Goal: Task Accomplishment & Management: Use online tool/utility

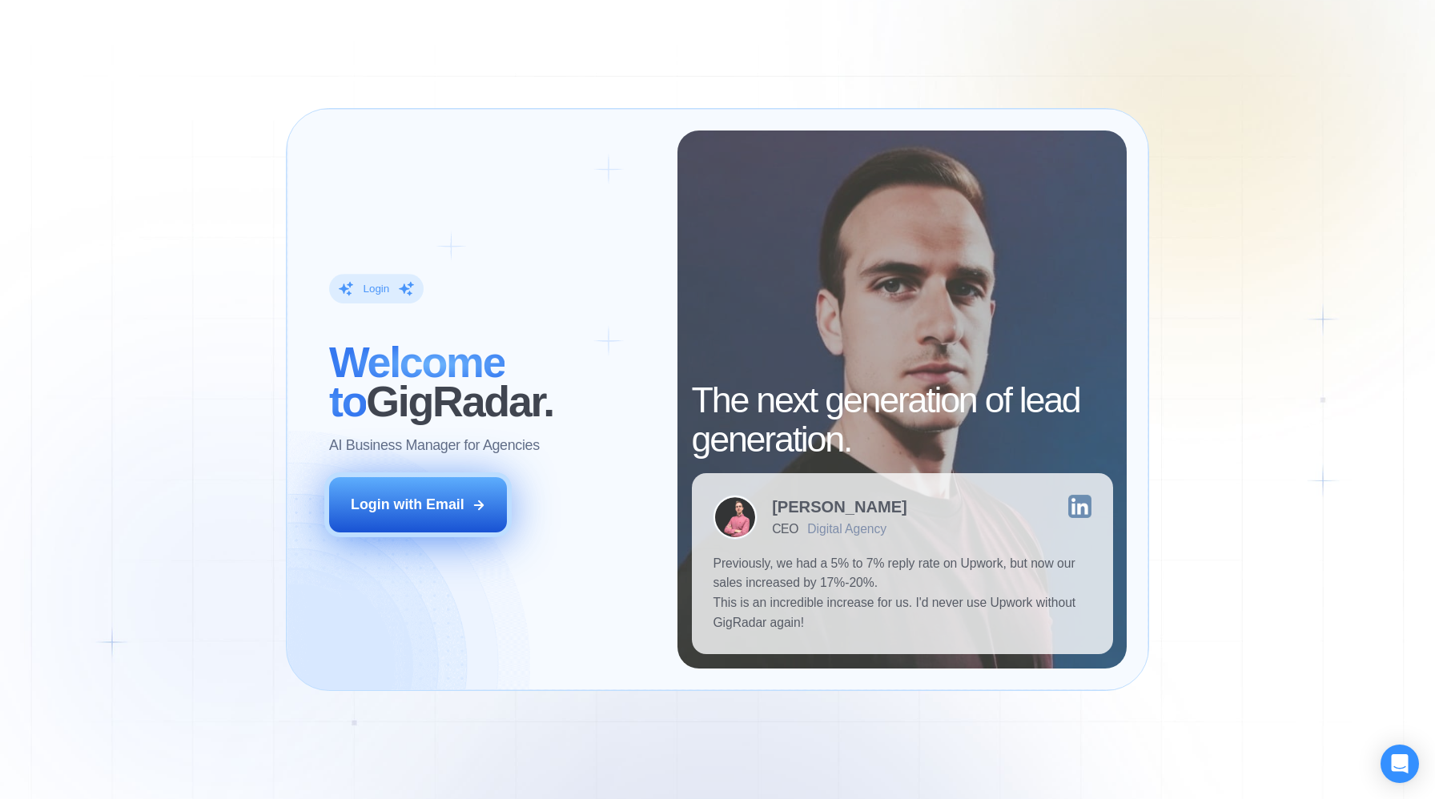
click at [434, 509] on div "Login with Email" at bounding box center [408, 505] width 114 height 20
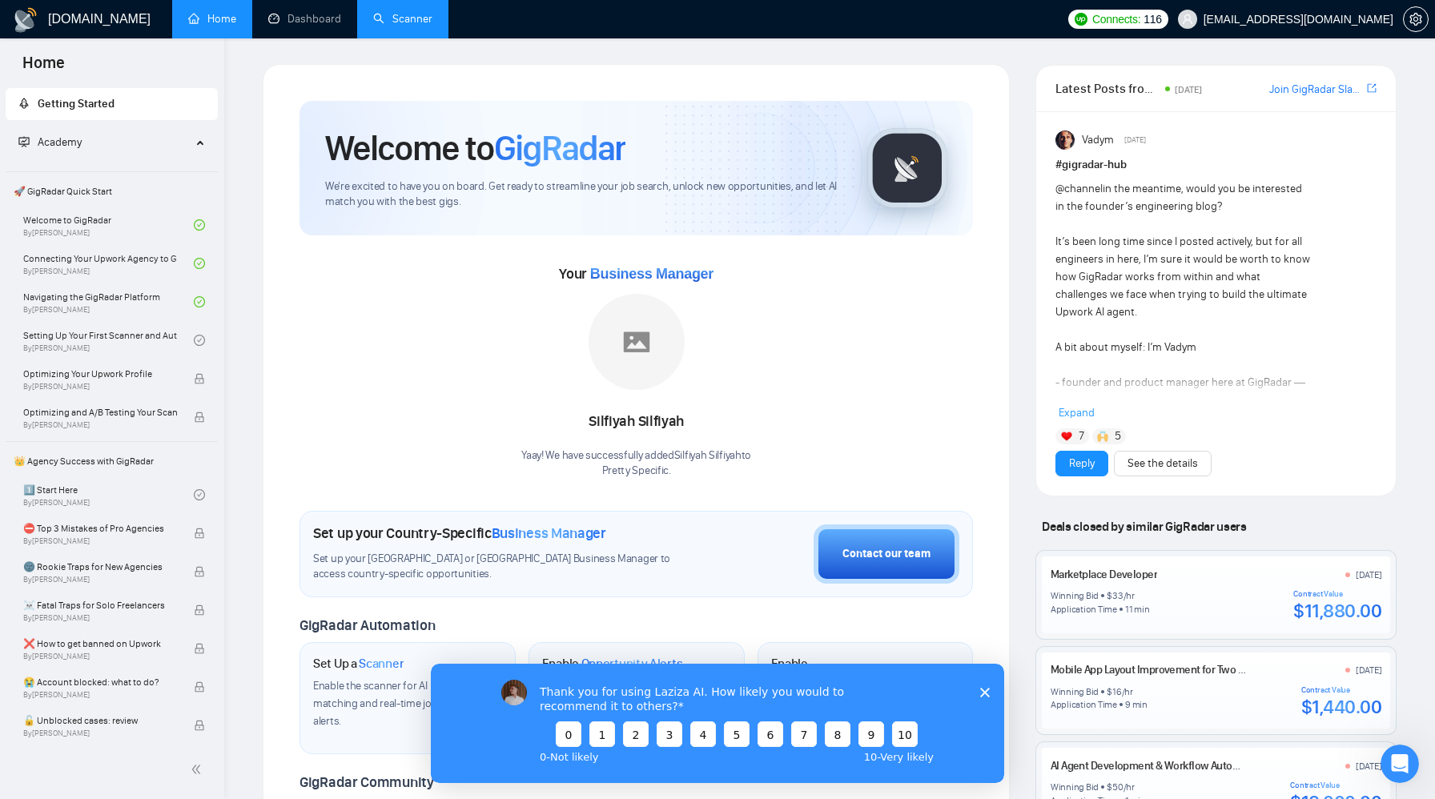
click at [413, 12] on link "Scanner" at bounding box center [402, 19] width 59 height 14
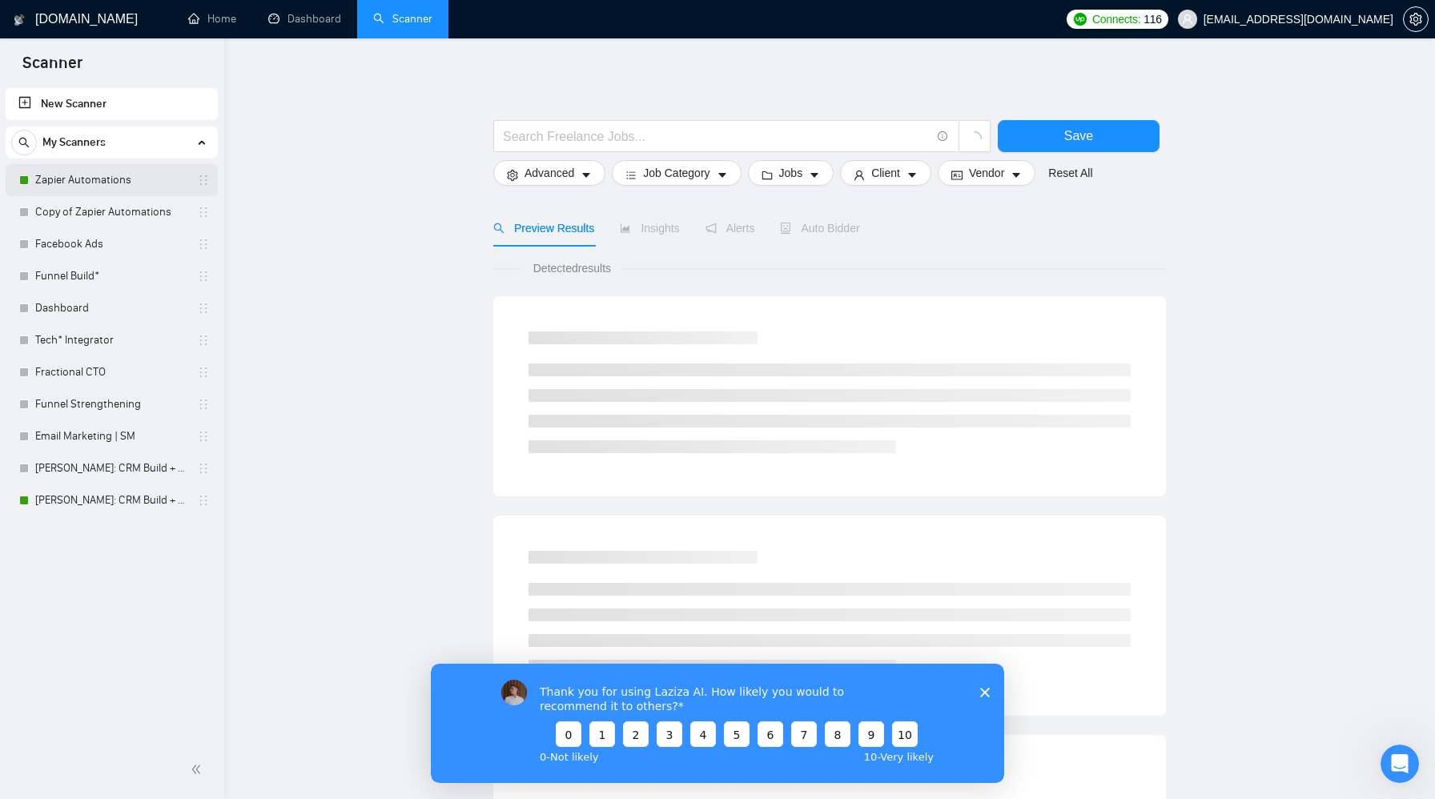
click at [136, 184] on link "Zapier Automations" at bounding box center [111, 180] width 152 height 32
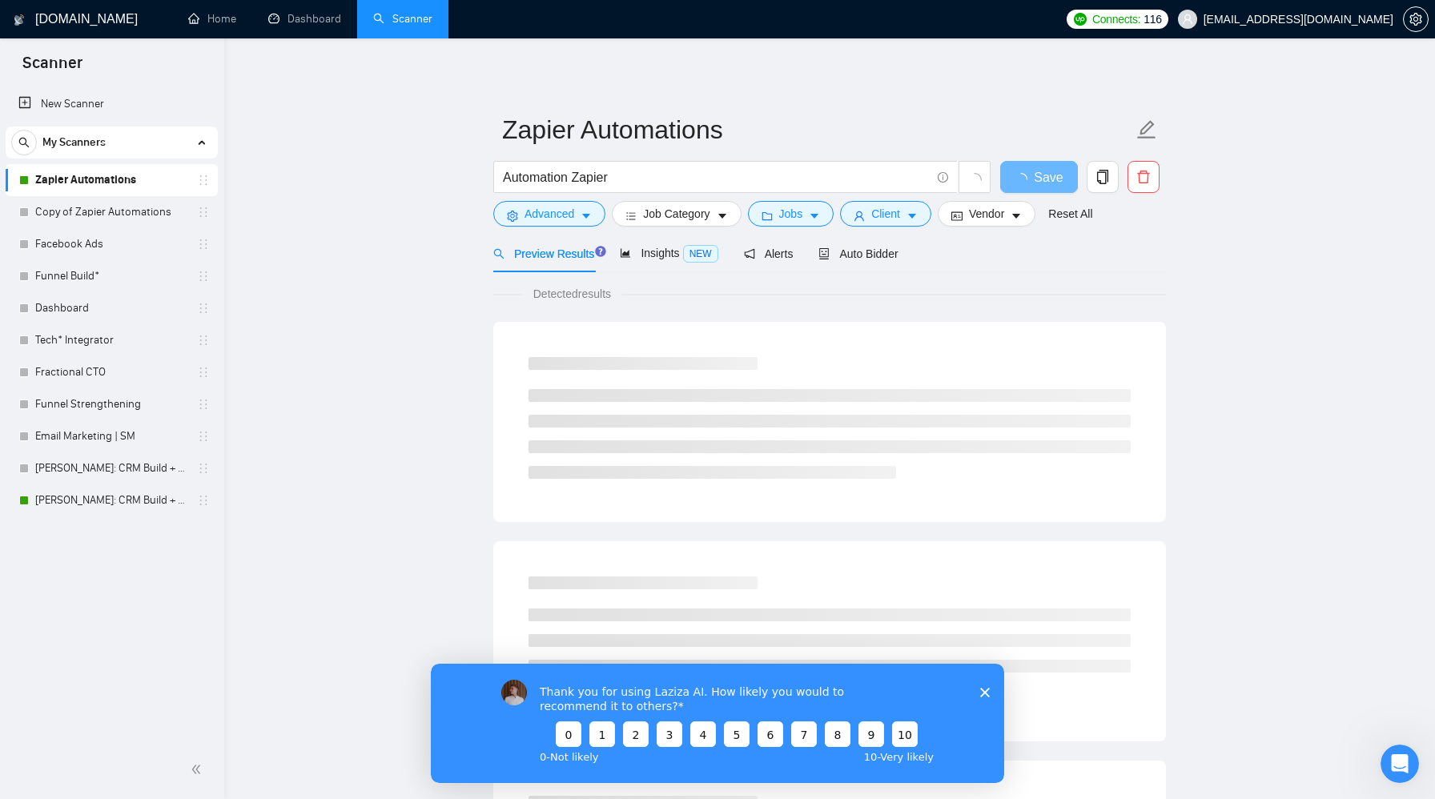
click at [983, 687] on icon "Close survey" at bounding box center [985, 692] width 10 height 10
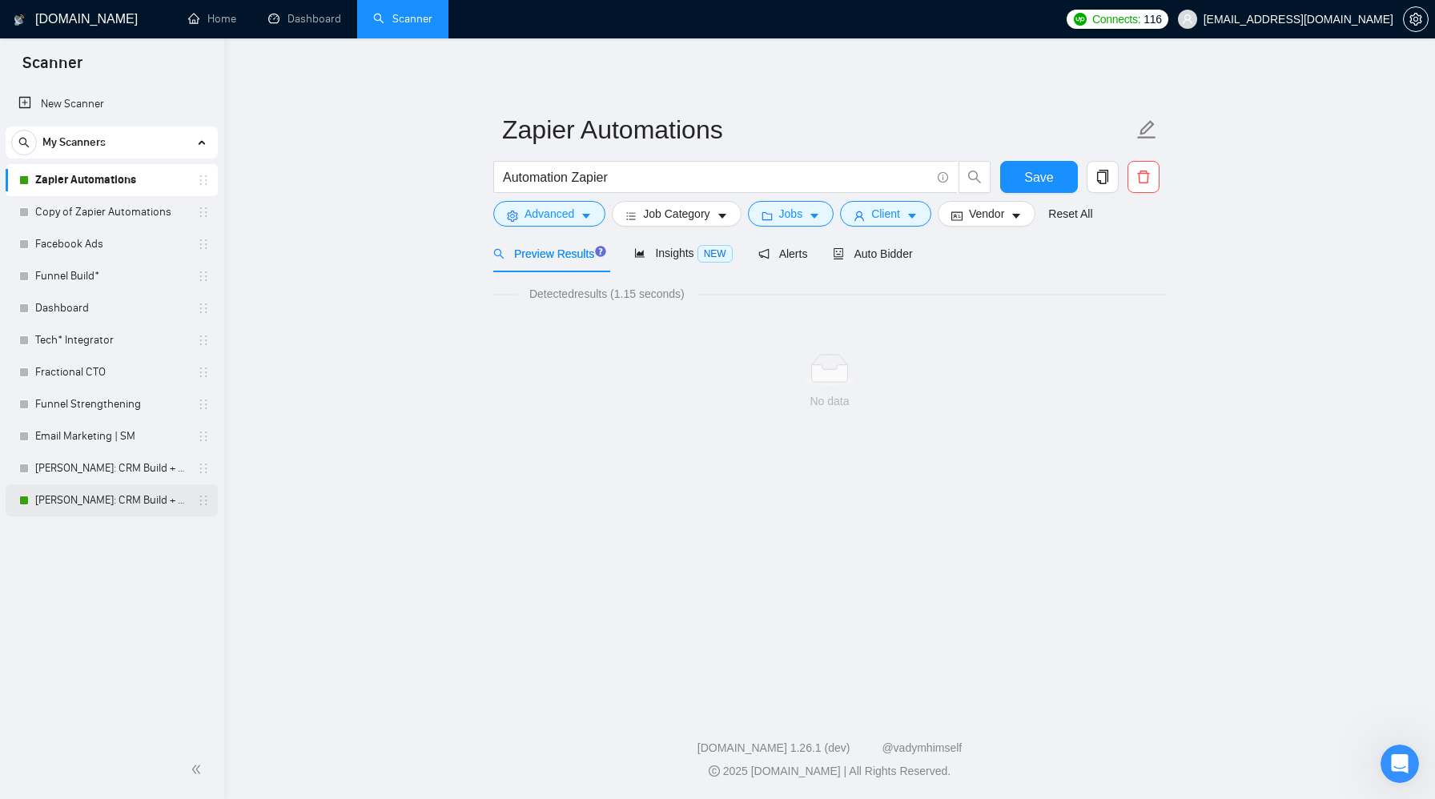
click at [111, 500] on link "[PERSON_NAME]: CRM Build + Optimize" at bounding box center [111, 500] width 152 height 32
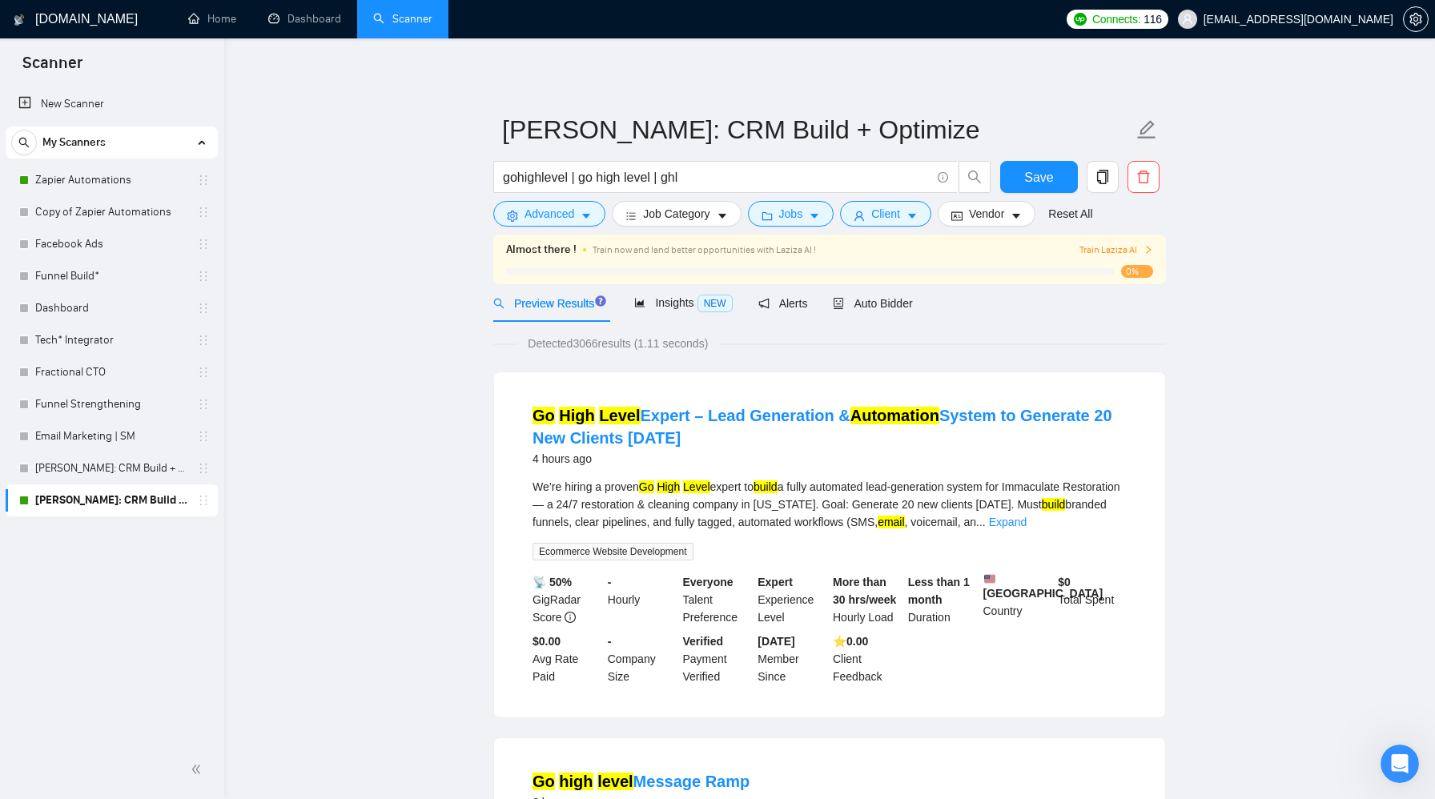
click at [1104, 243] on span "Train Laziza AI" at bounding box center [1116, 250] width 74 height 15
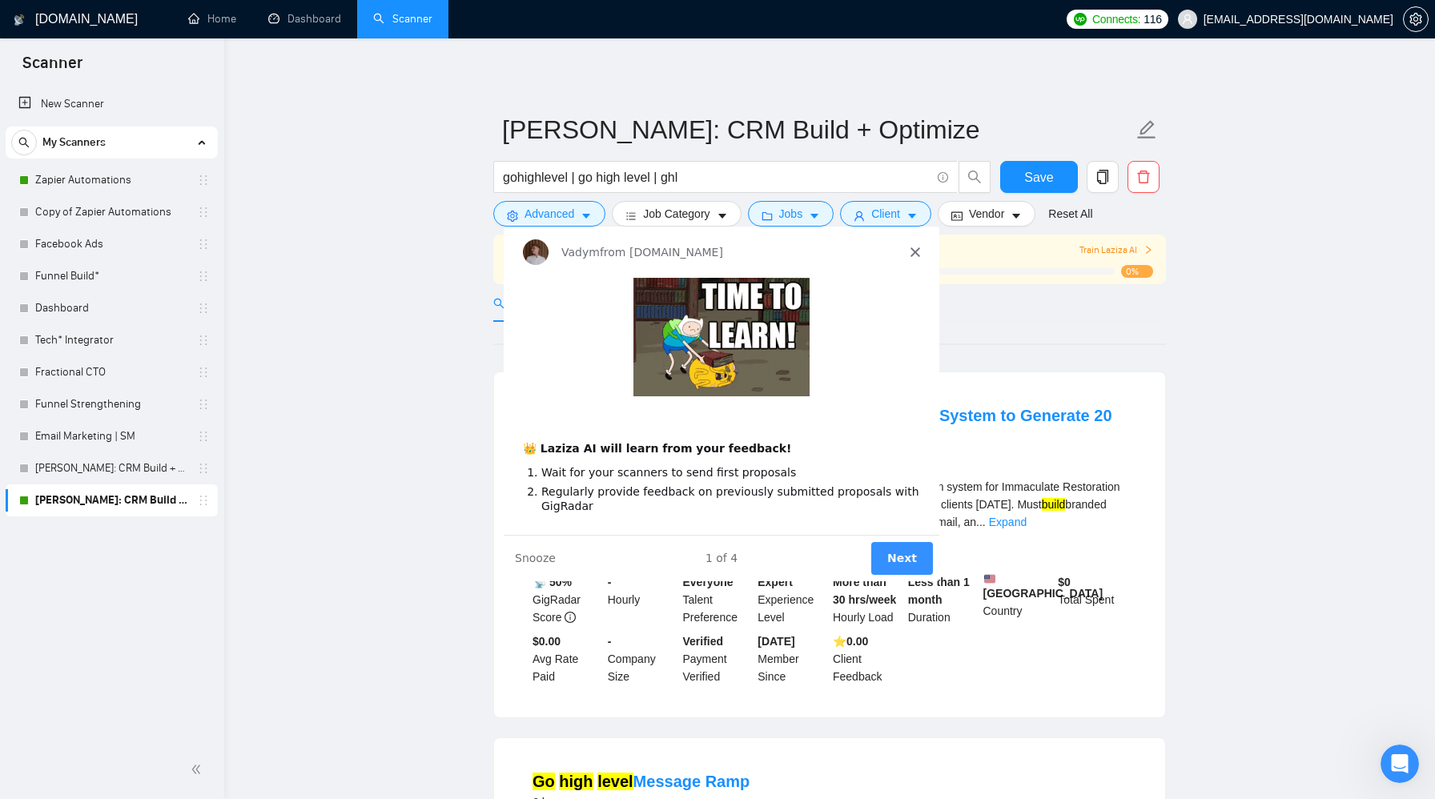
click at [901, 555] on button "Next" at bounding box center [902, 557] width 62 height 33
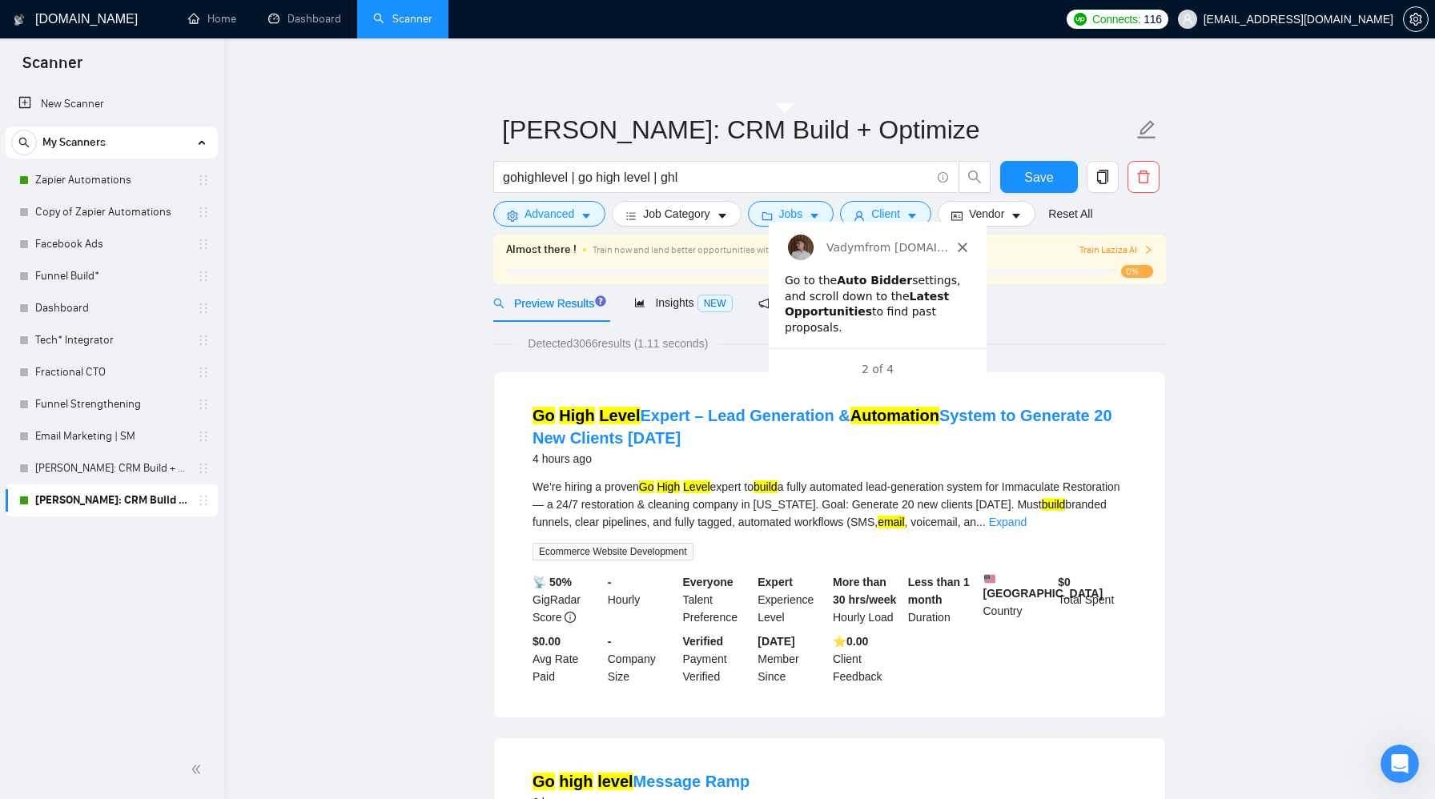
click at [879, 301] on span "Auto Bidder" at bounding box center [872, 303] width 79 height 13
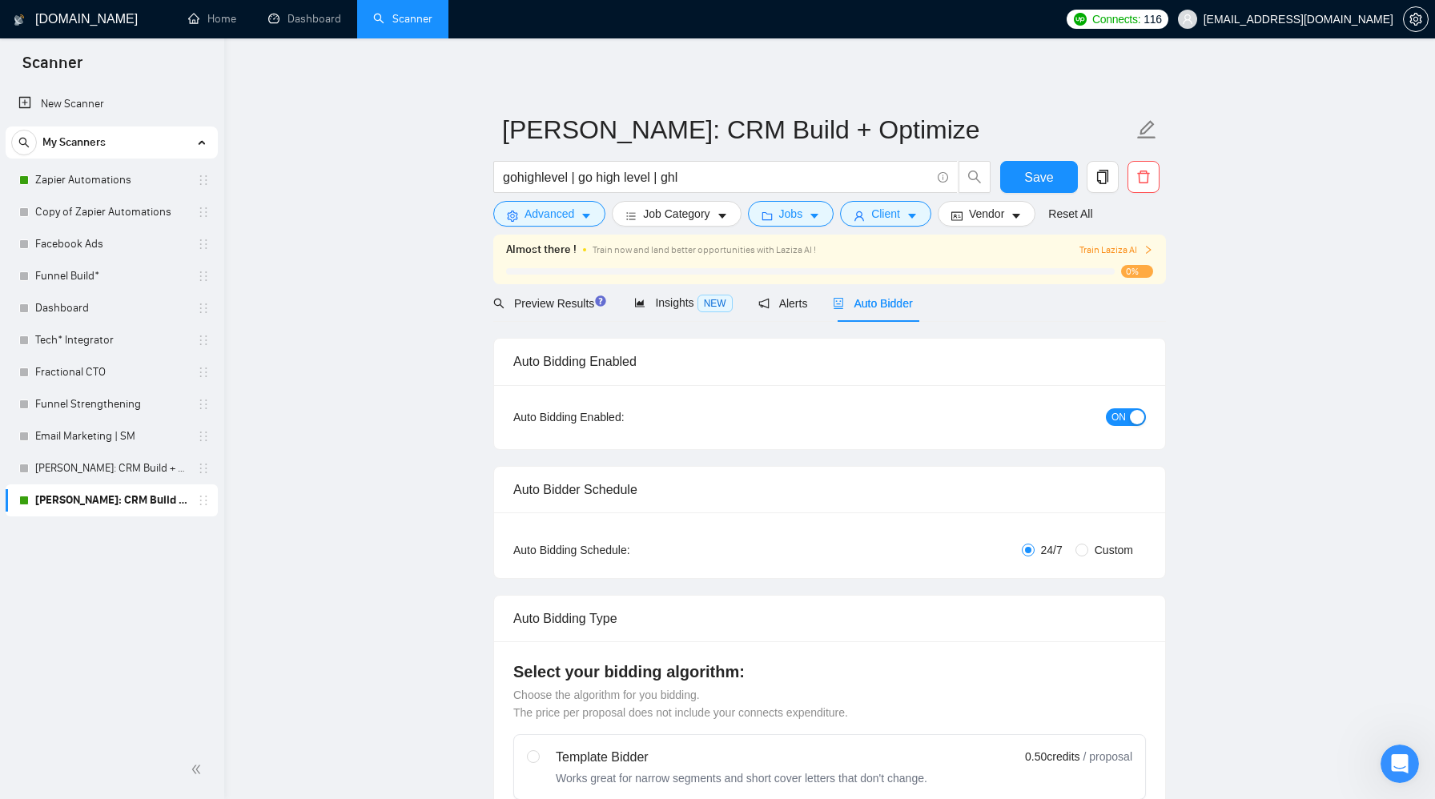
checkbox input "true"
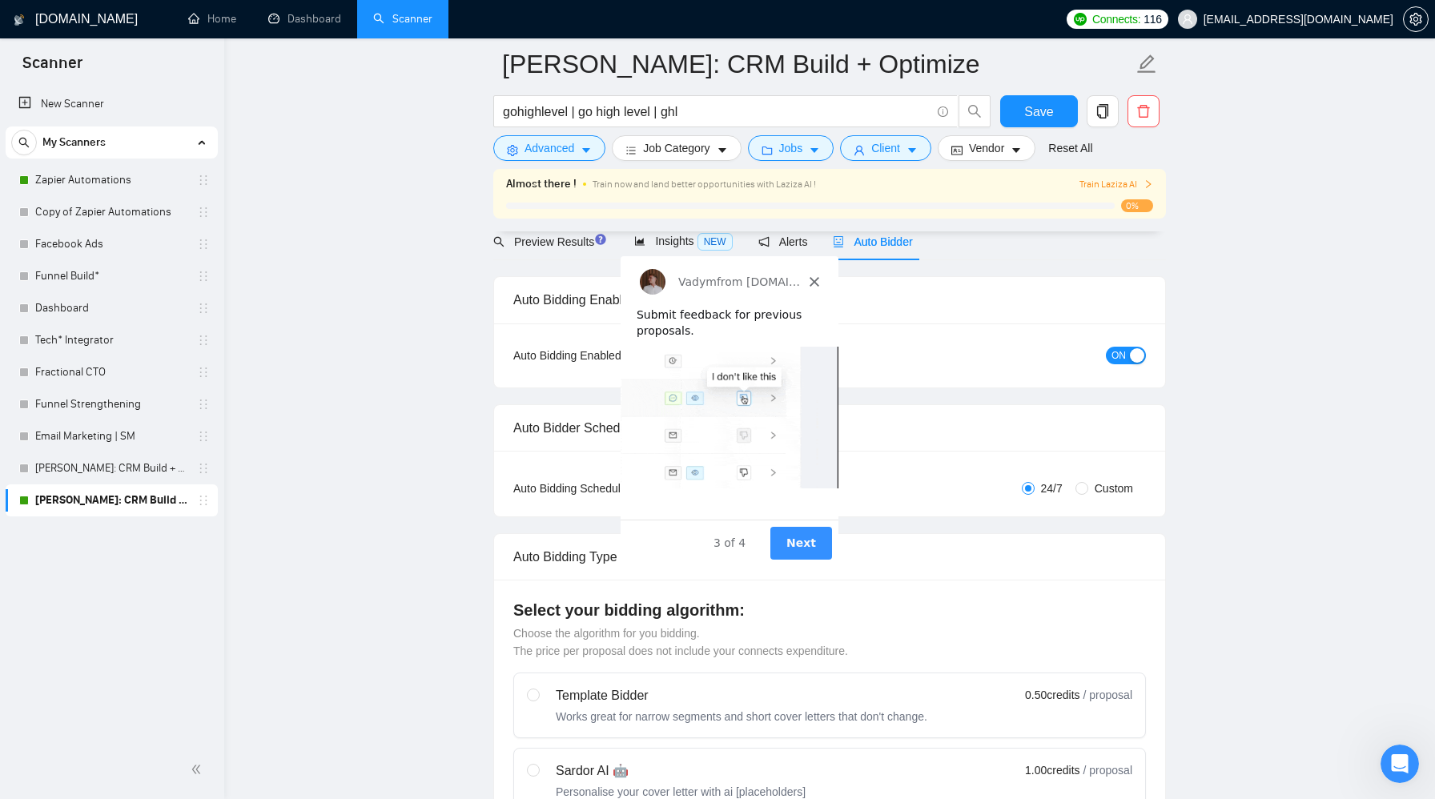
scroll to position [169, 0]
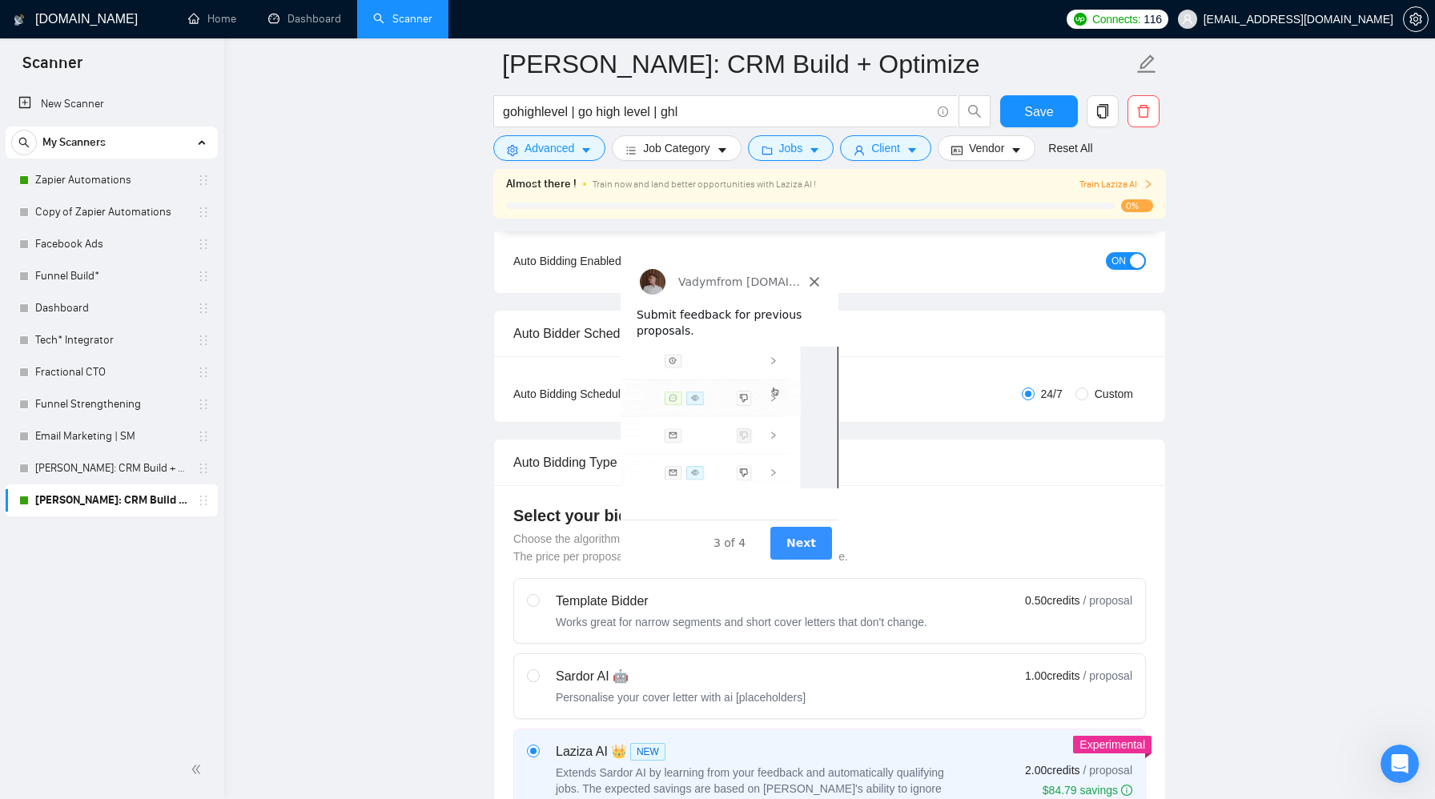
click at [813, 546] on button "Next" at bounding box center [801, 543] width 62 height 33
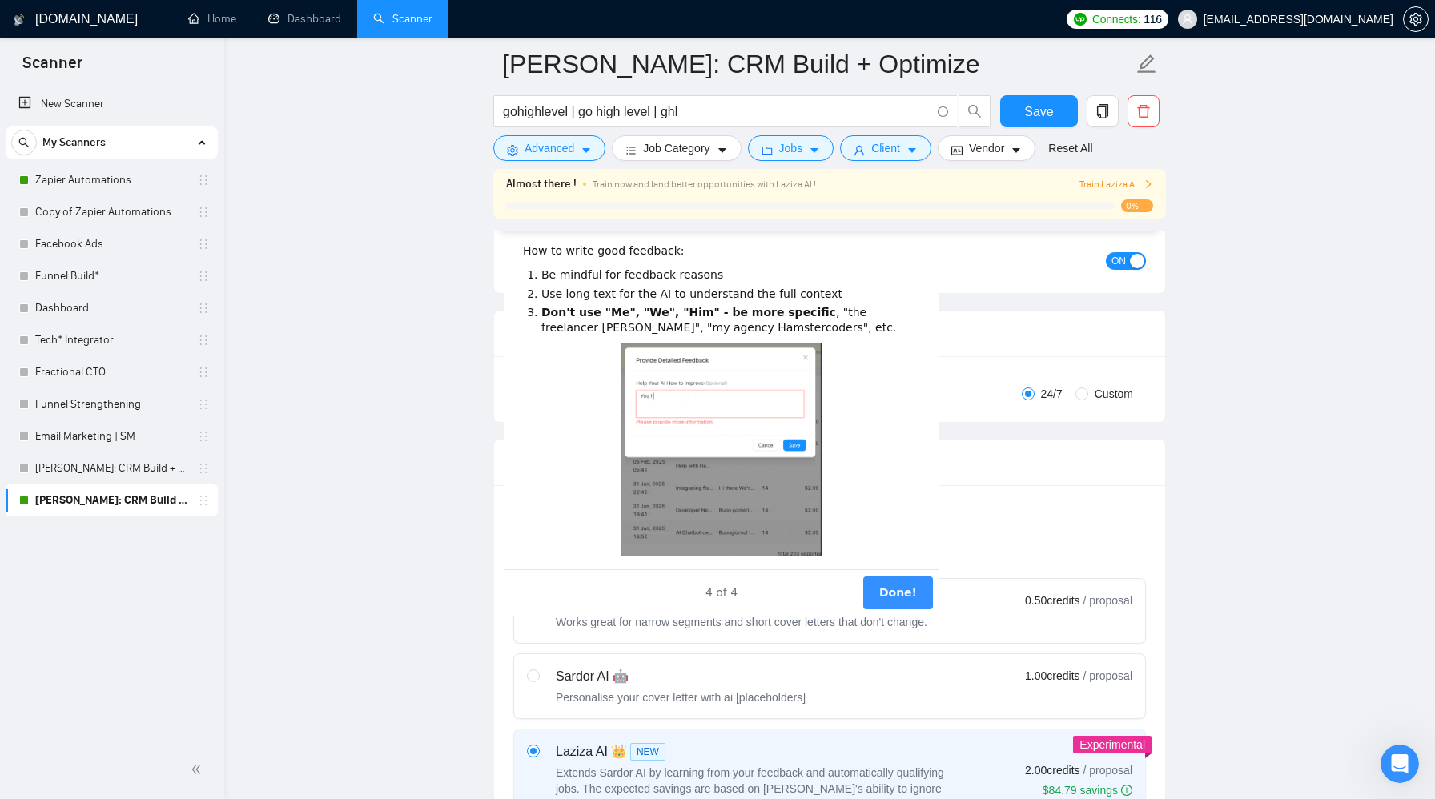
click at [892, 584] on button "Done!" at bounding box center [898, 592] width 70 height 33
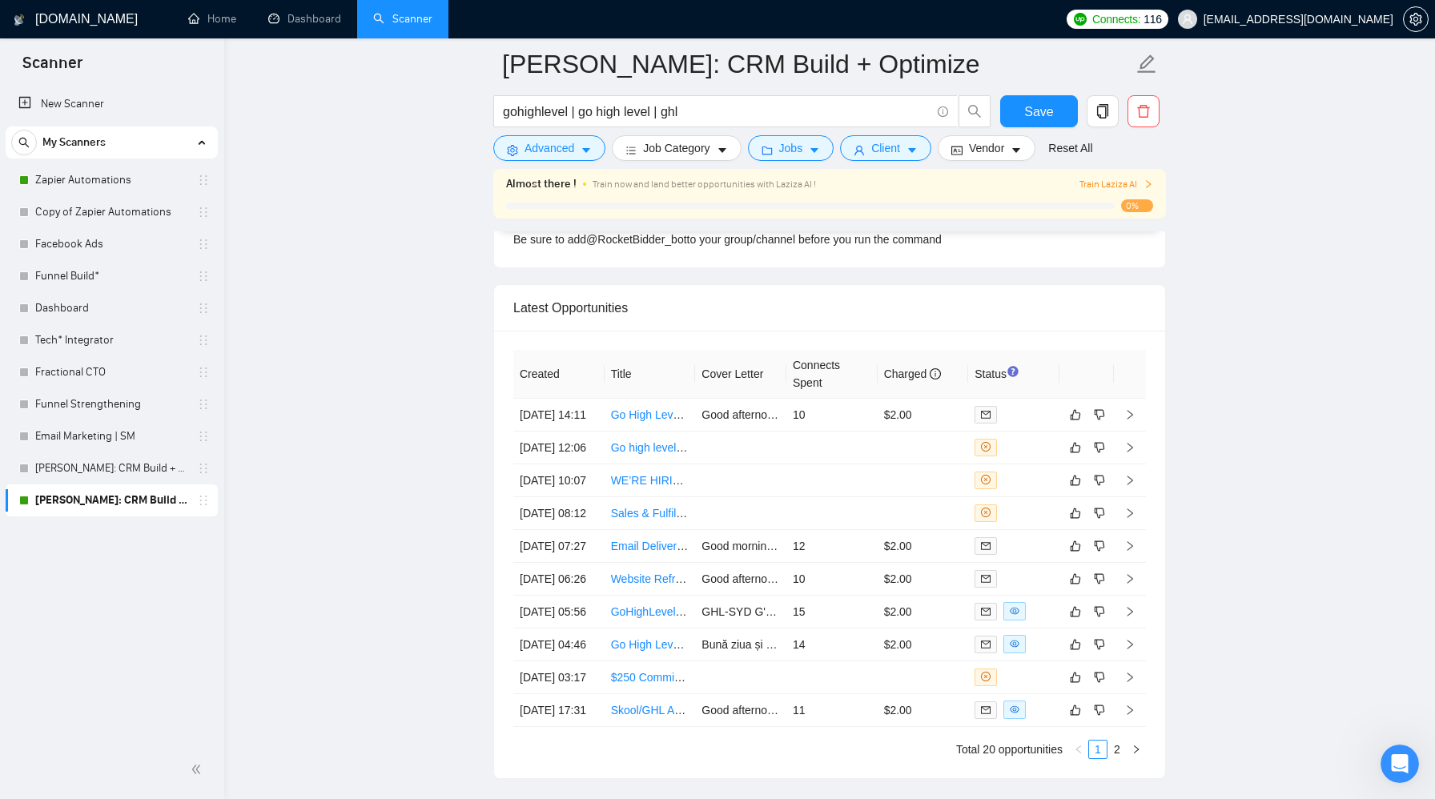
scroll to position [4064, 0]
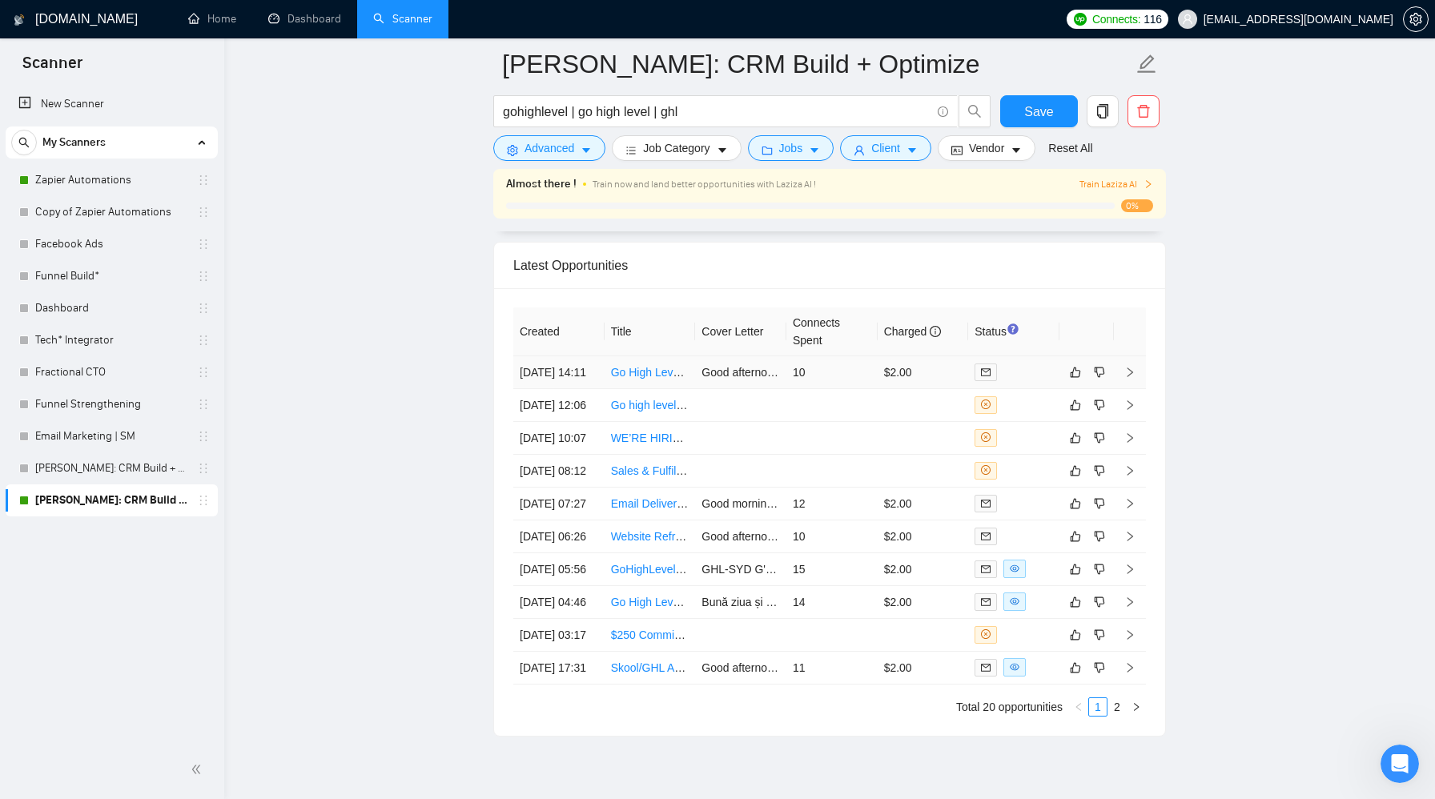
click at [939, 380] on td "$2.00" at bounding box center [922, 372] width 91 height 33
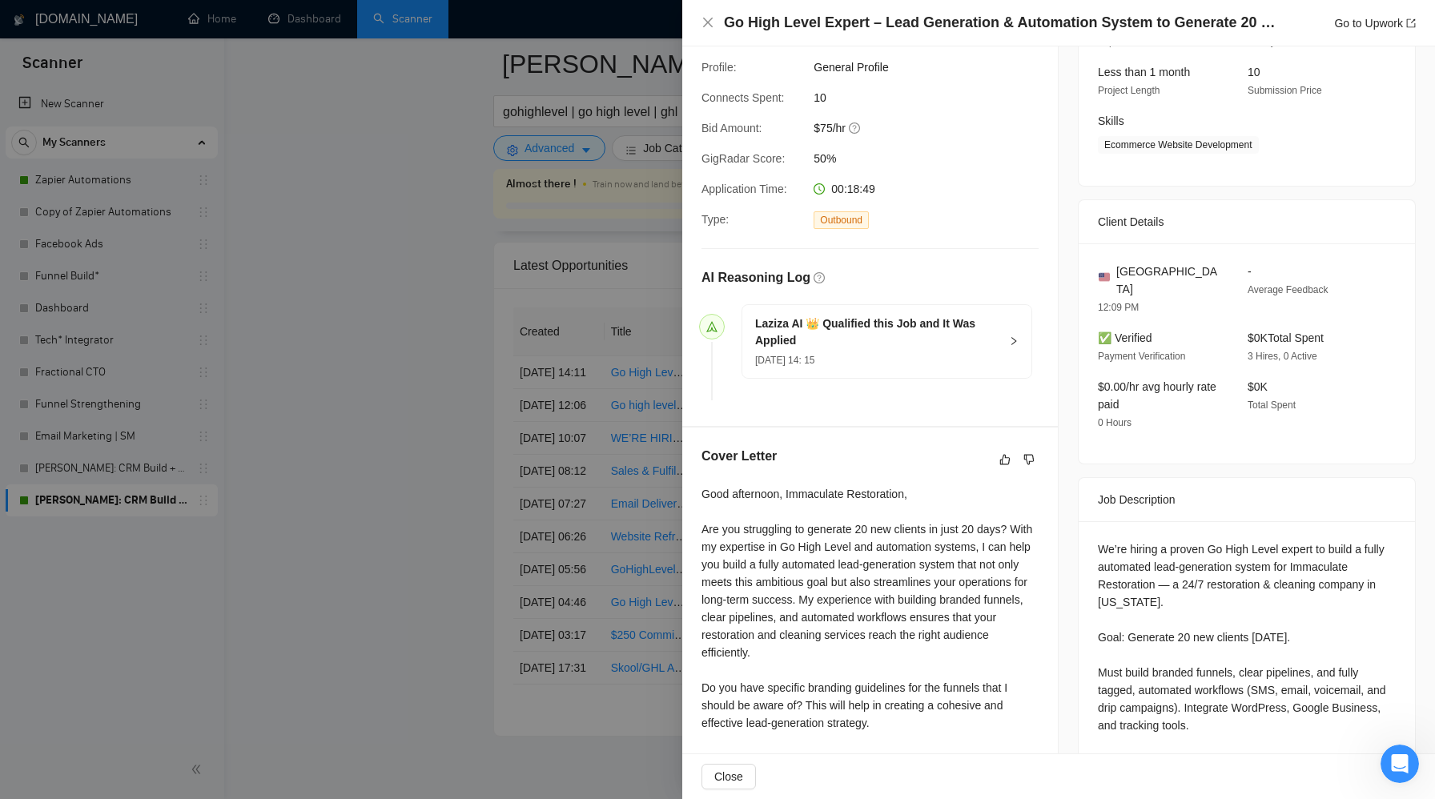
scroll to position [196, 0]
click at [618, 411] on div at bounding box center [717, 399] width 1435 height 799
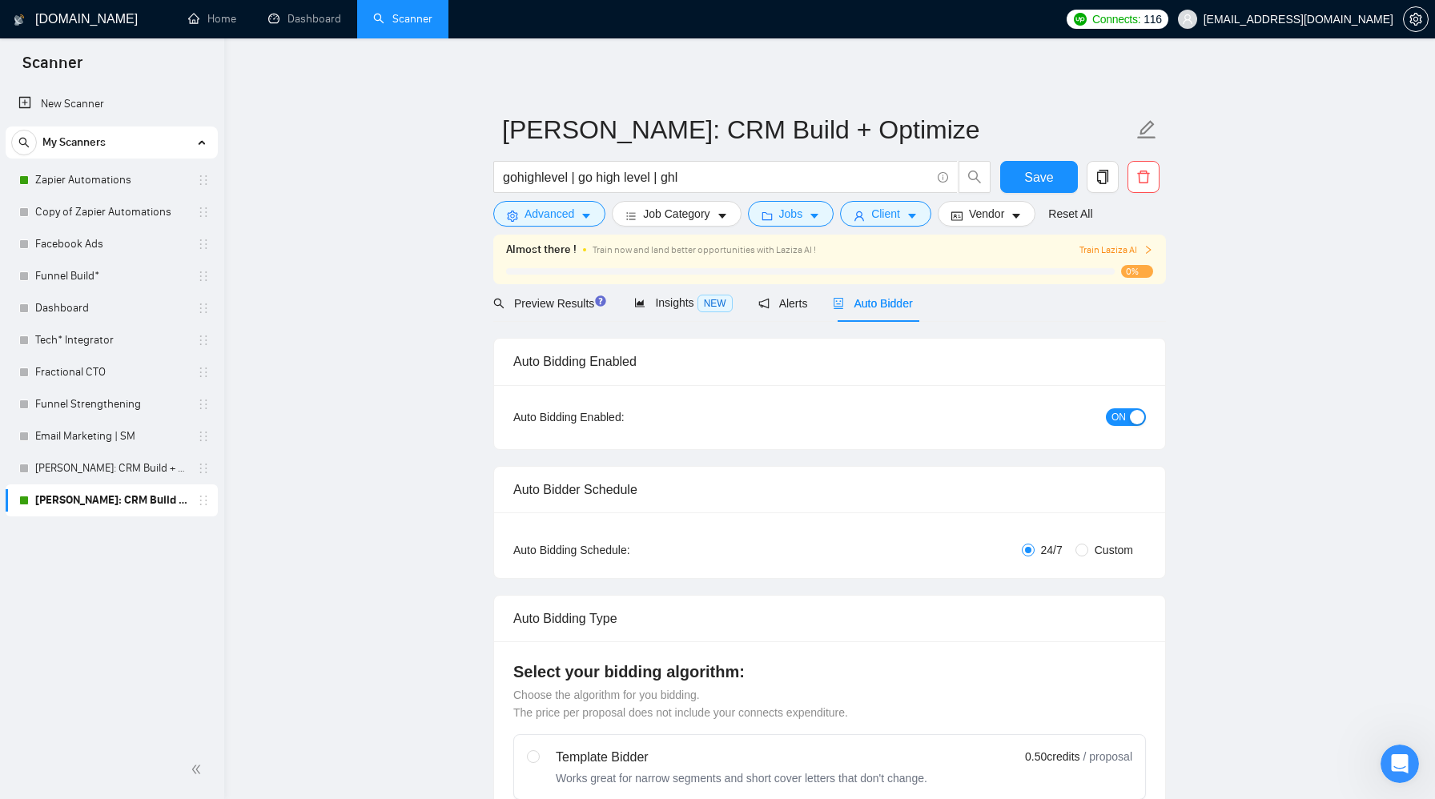
click at [1119, 414] on span "ON" at bounding box center [1118, 417] width 14 height 18
click at [113, 183] on link "Zapier Automations" at bounding box center [111, 180] width 152 height 32
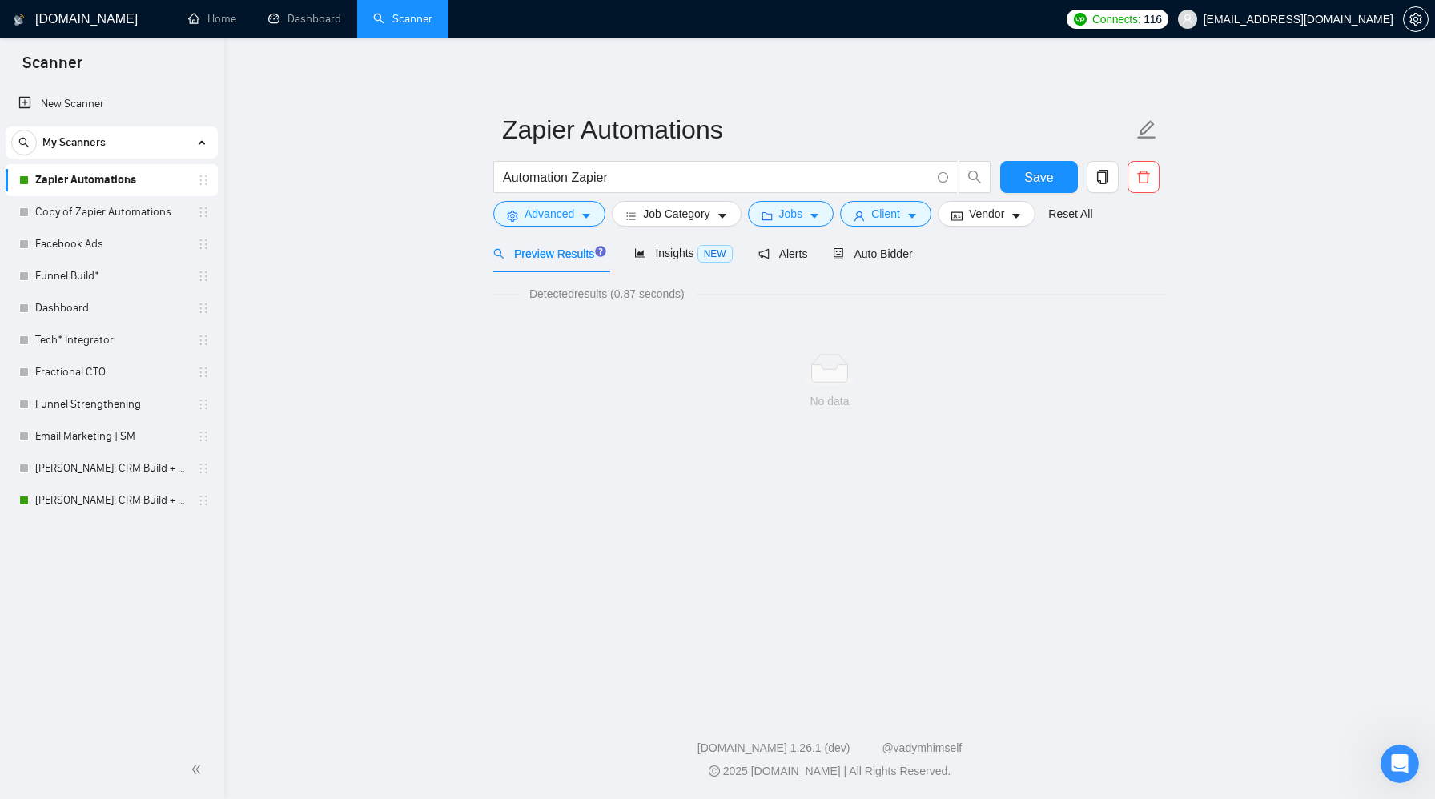
click at [167, 179] on link "Zapier Automations" at bounding box center [111, 180] width 152 height 32
click at [863, 249] on span "Auto Bidder" at bounding box center [872, 253] width 79 height 13
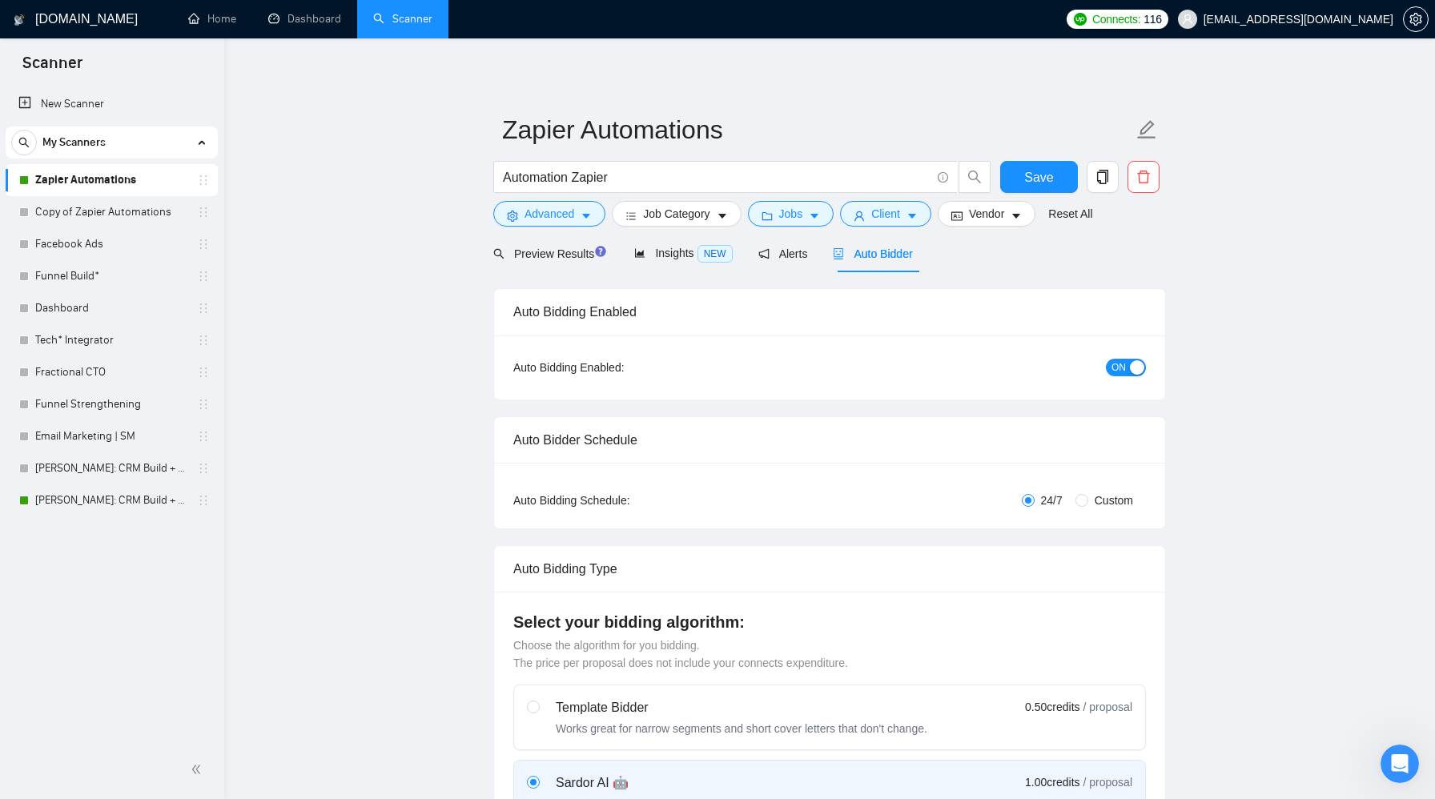
checkbox input "true"
click at [1113, 365] on span "ON" at bounding box center [1118, 368] width 14 height 18
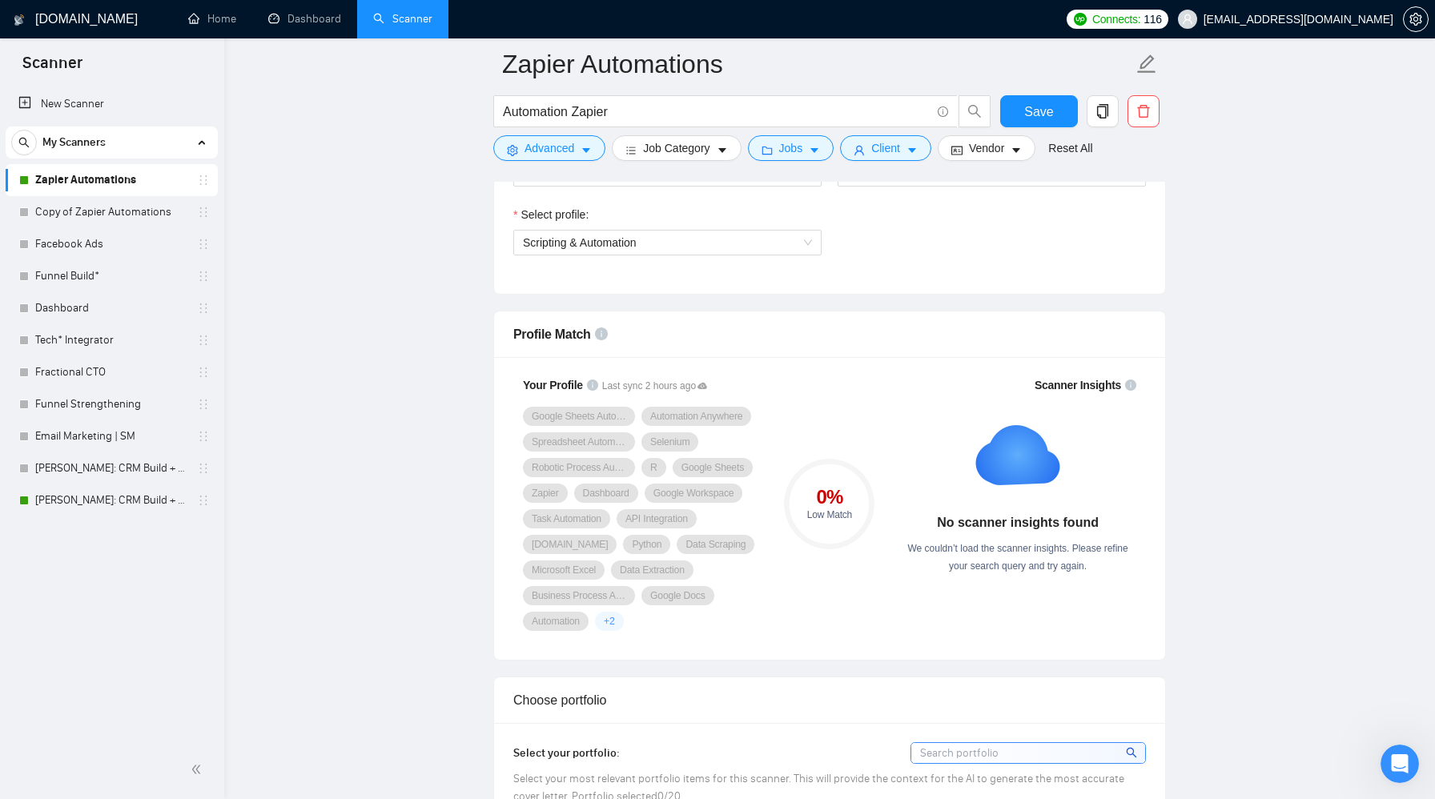
scroll to position [753, 0]
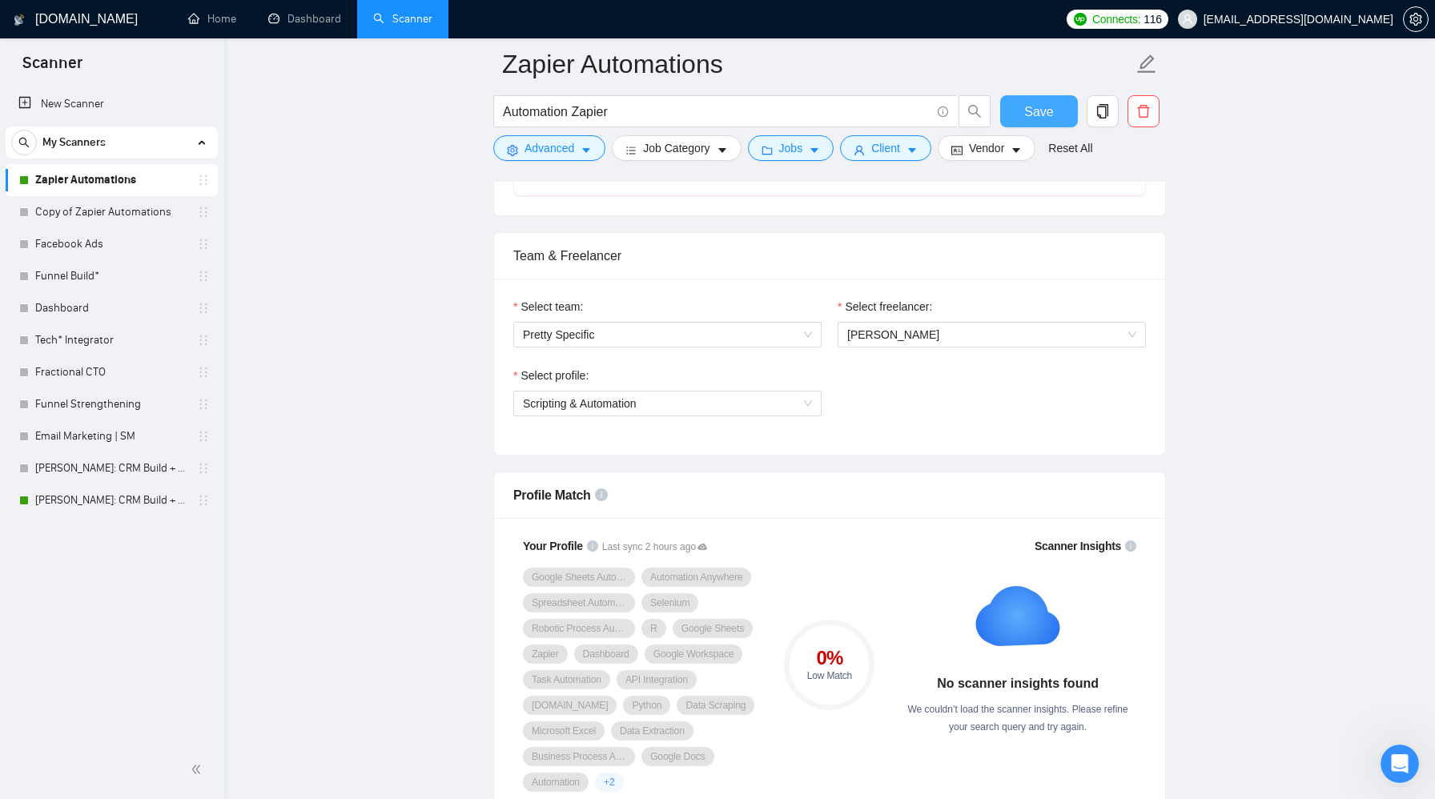
click at [1040, 119] on span "Save" at bounding box center [1038, 112] width 29 height 20
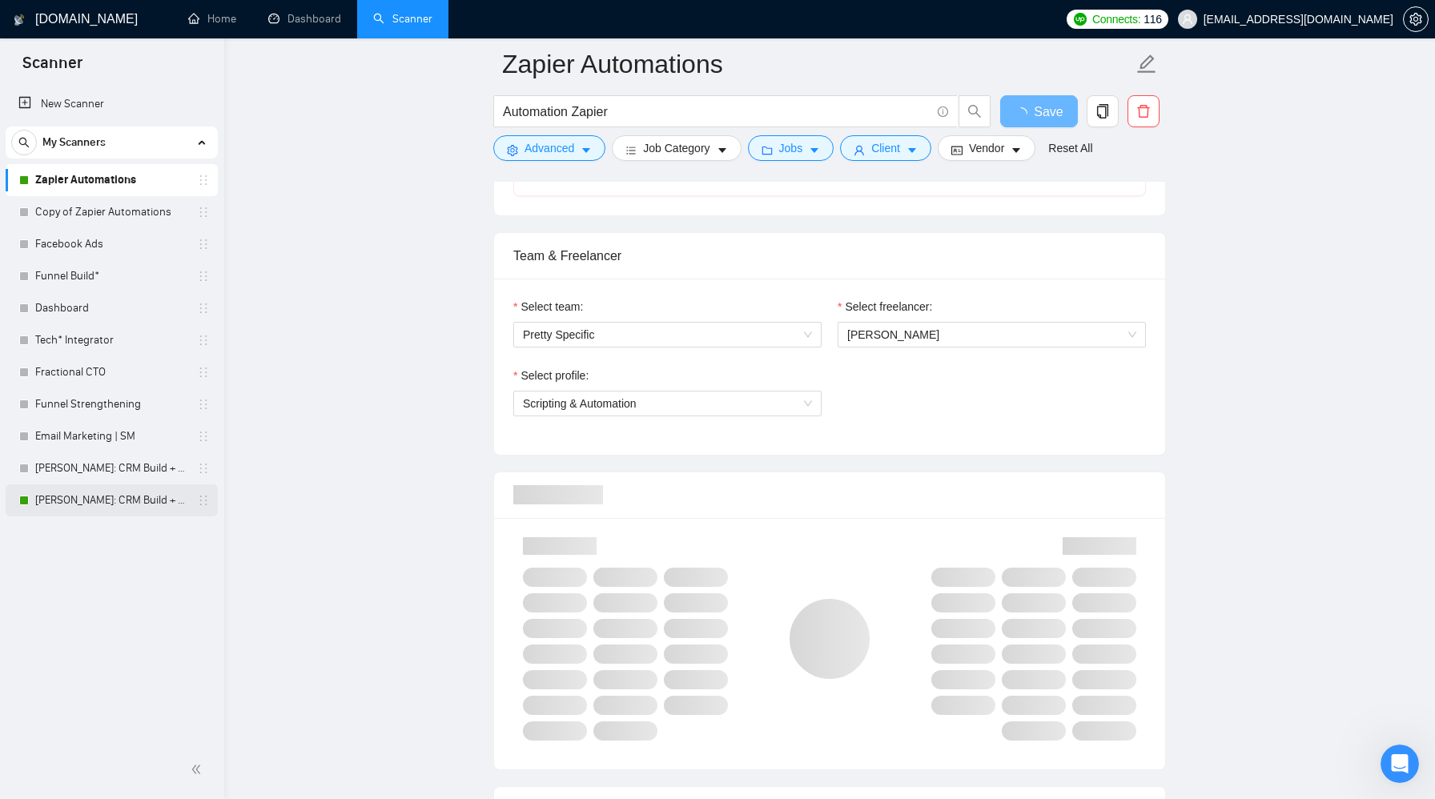
click at [93, 494] on link "[PERSON_NAME]: CRM Build + Optimize" at bounding box center [111, 500] width 152 height 32
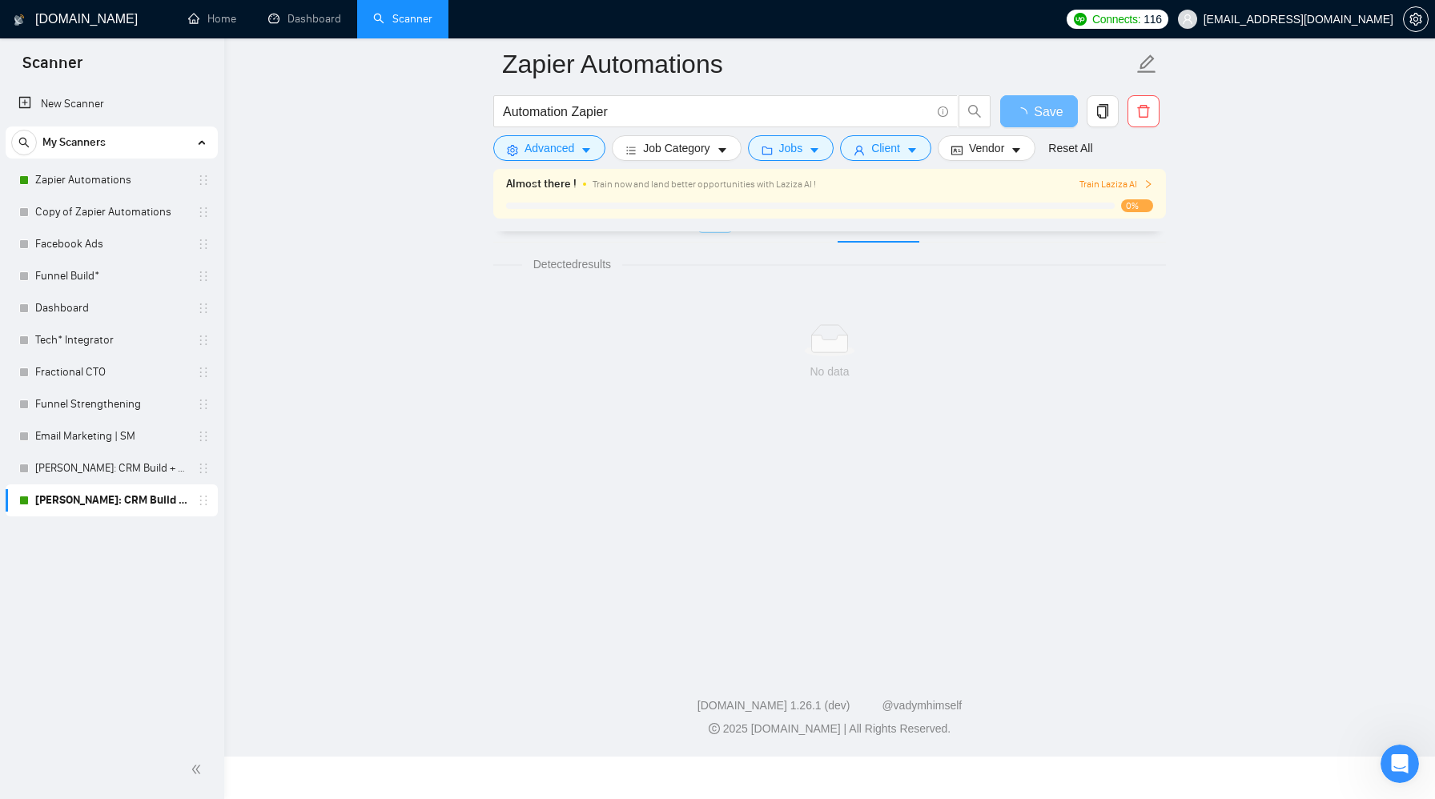
click at [82, 505] on link "[PERSON_NAME]: CRM Build + Optimize" at bounding box center [111, 500] width 152 height 32
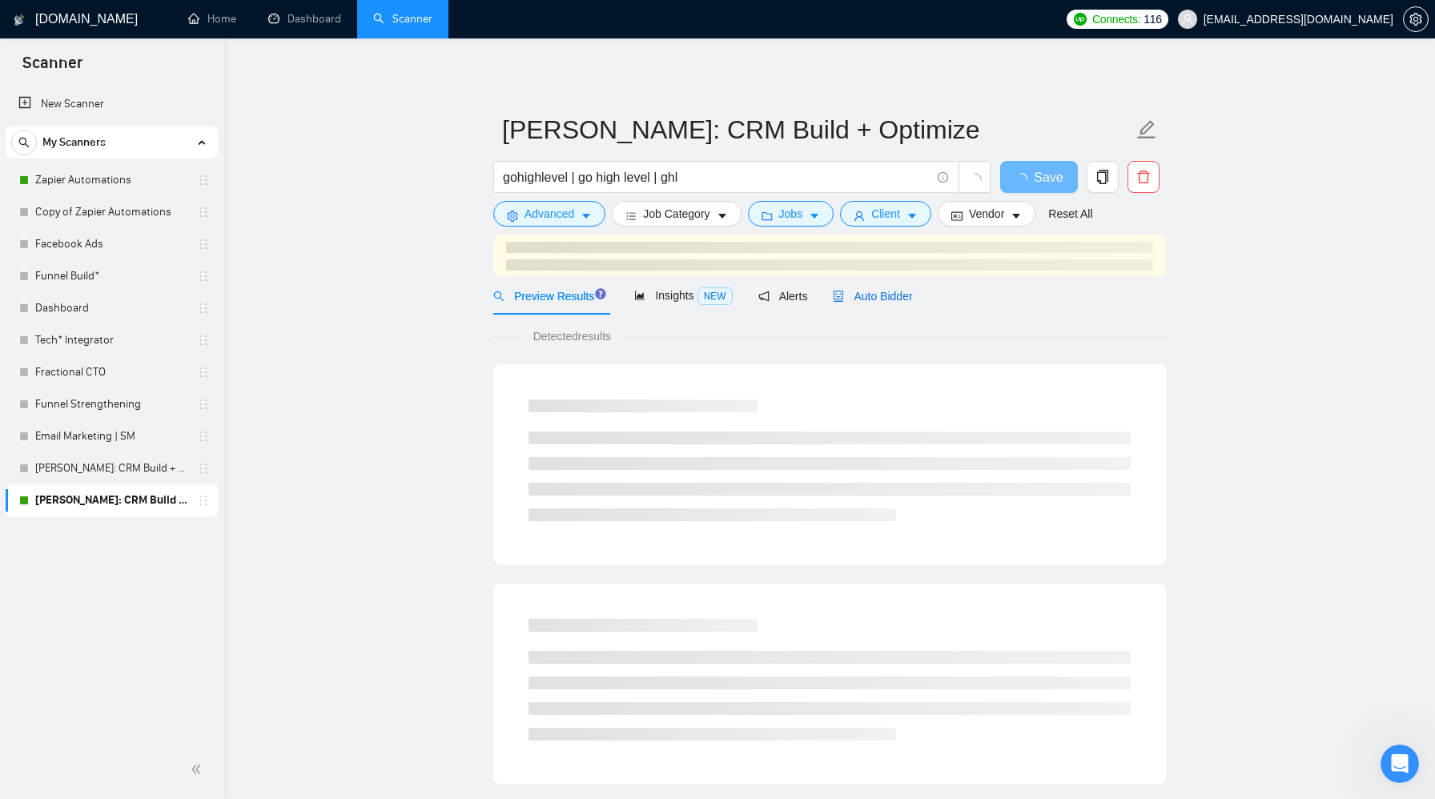
click at [866, 303] on div "Auto Bidder" at bounding box center [872, 296] width 79 height 18
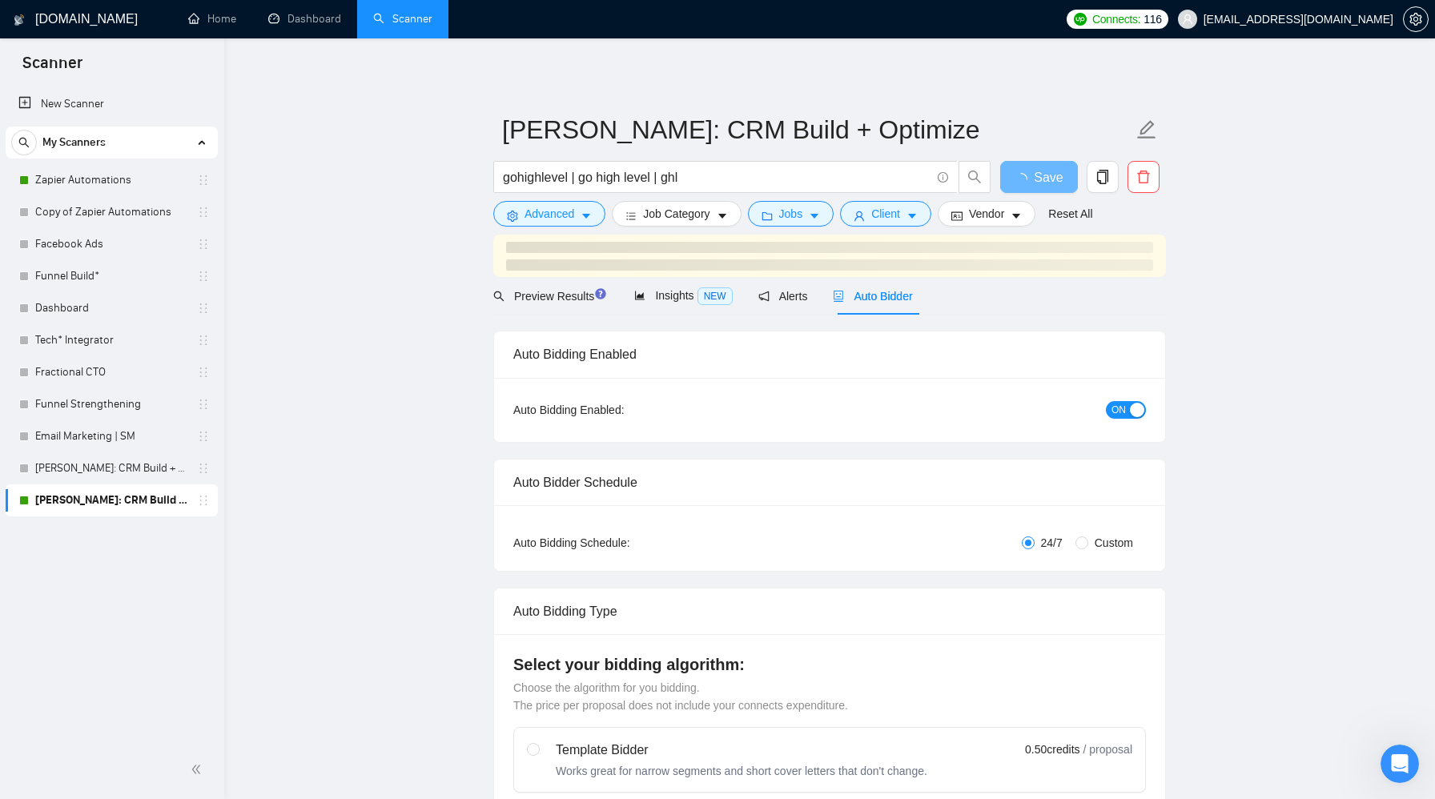
click at [1124, 410] on span "ON" at bounding box center [1118, 410] width 14 height 18
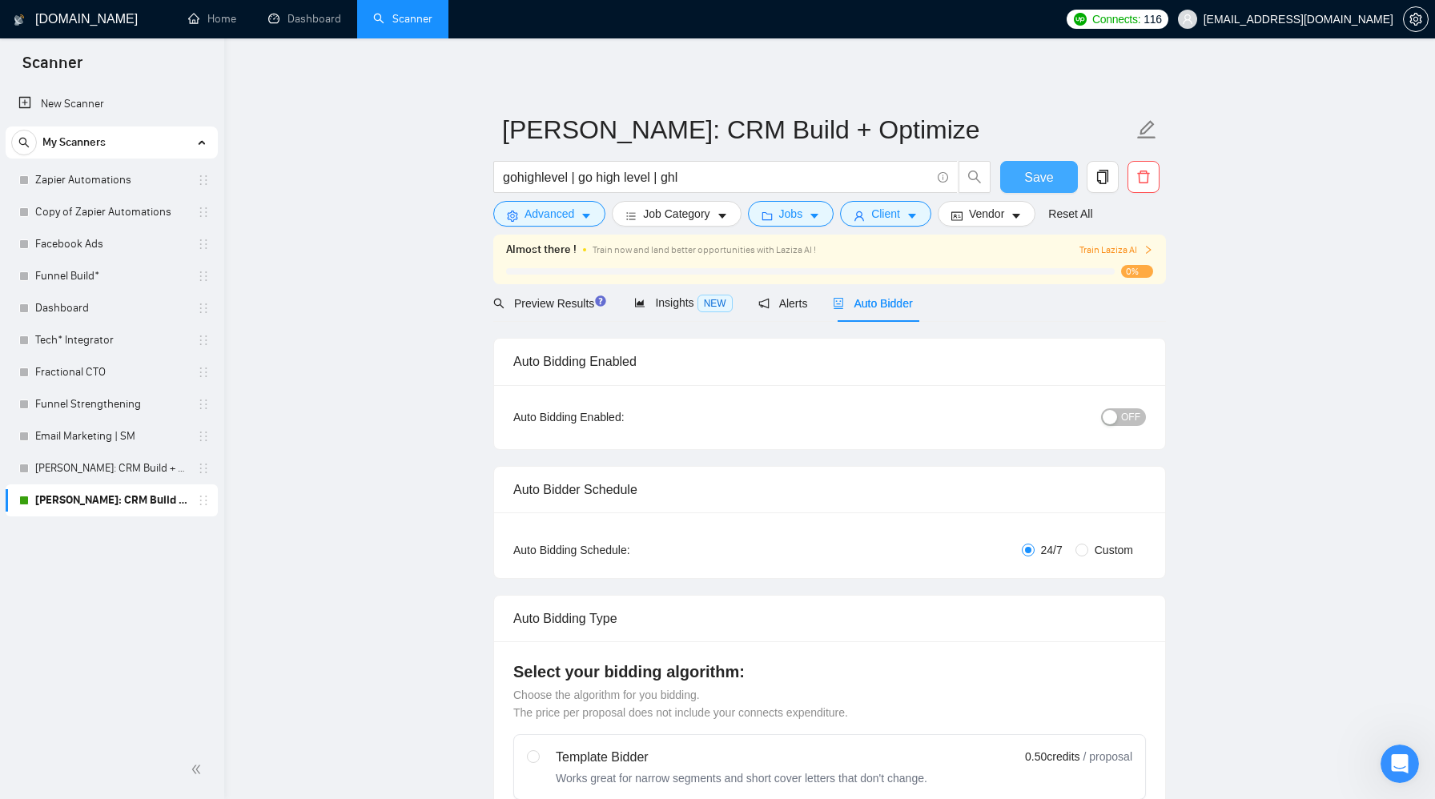
click at [1038, 180] on span "Save" at bounding box center [1038, 177] width 29 height 20
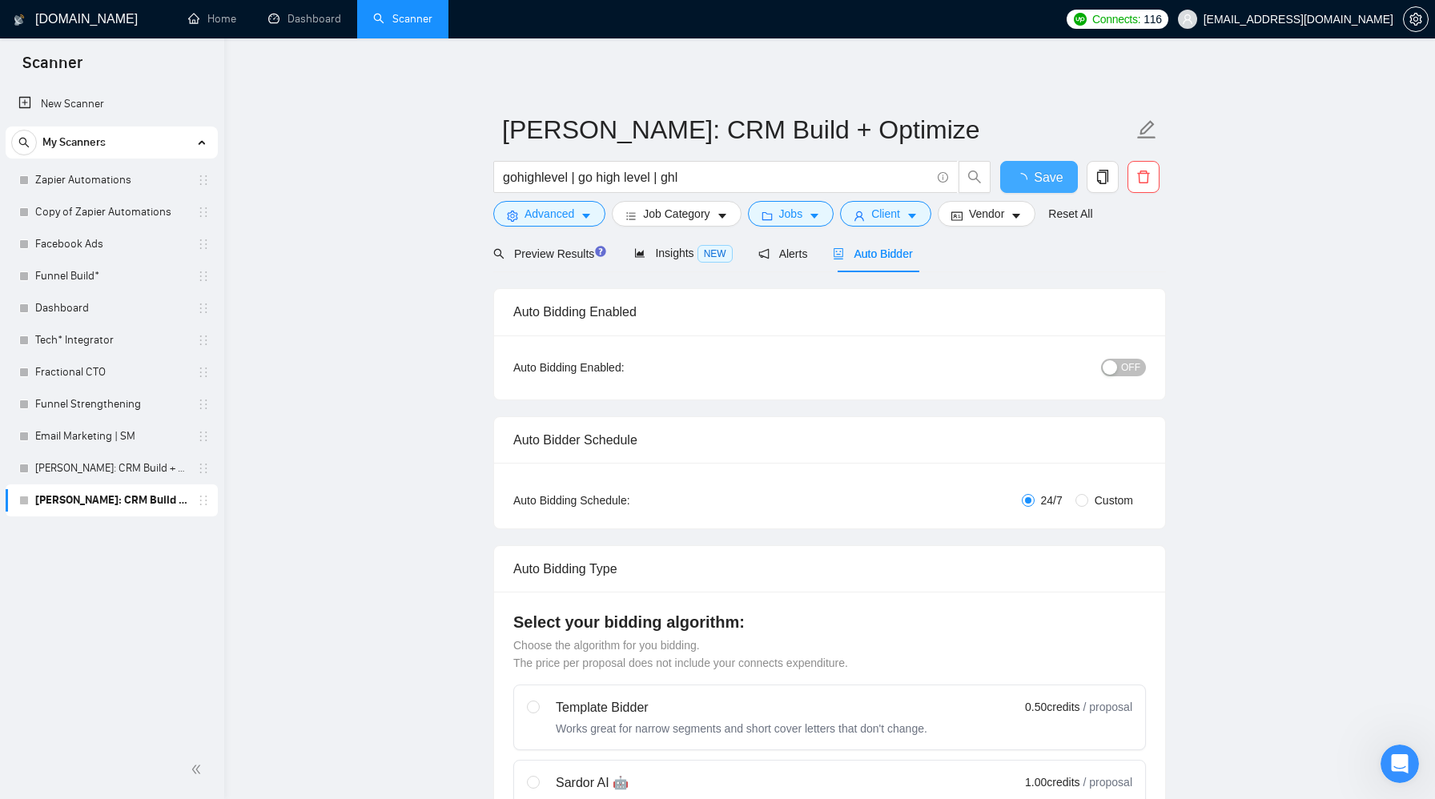
checkbox input "true"
